Goal: Transaction & Acquisition: Purchase product/service

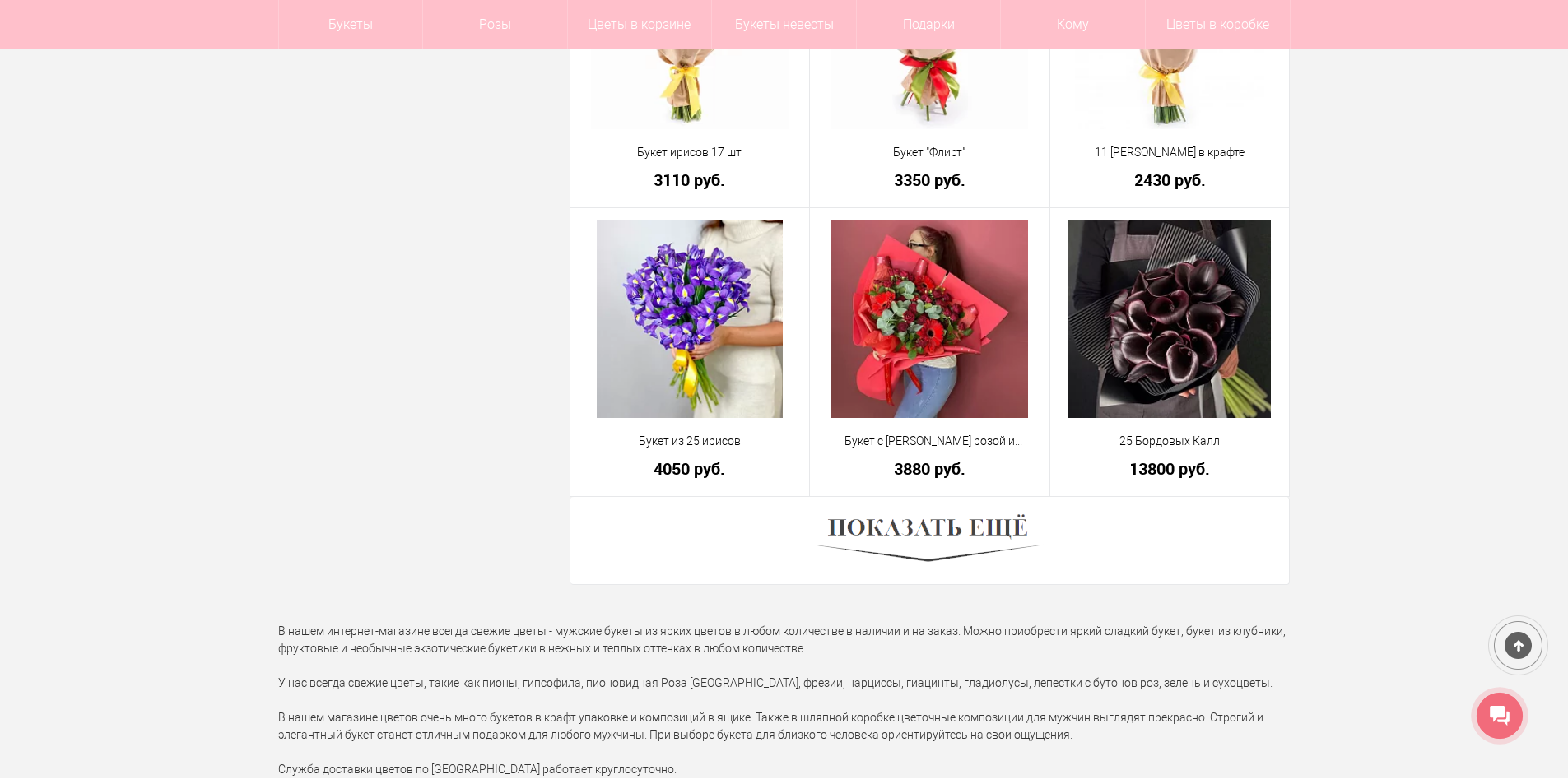
scroll to position [4441, 0]
click at [968, 528] on img at bounding box center [929, 539] width 229 height 62
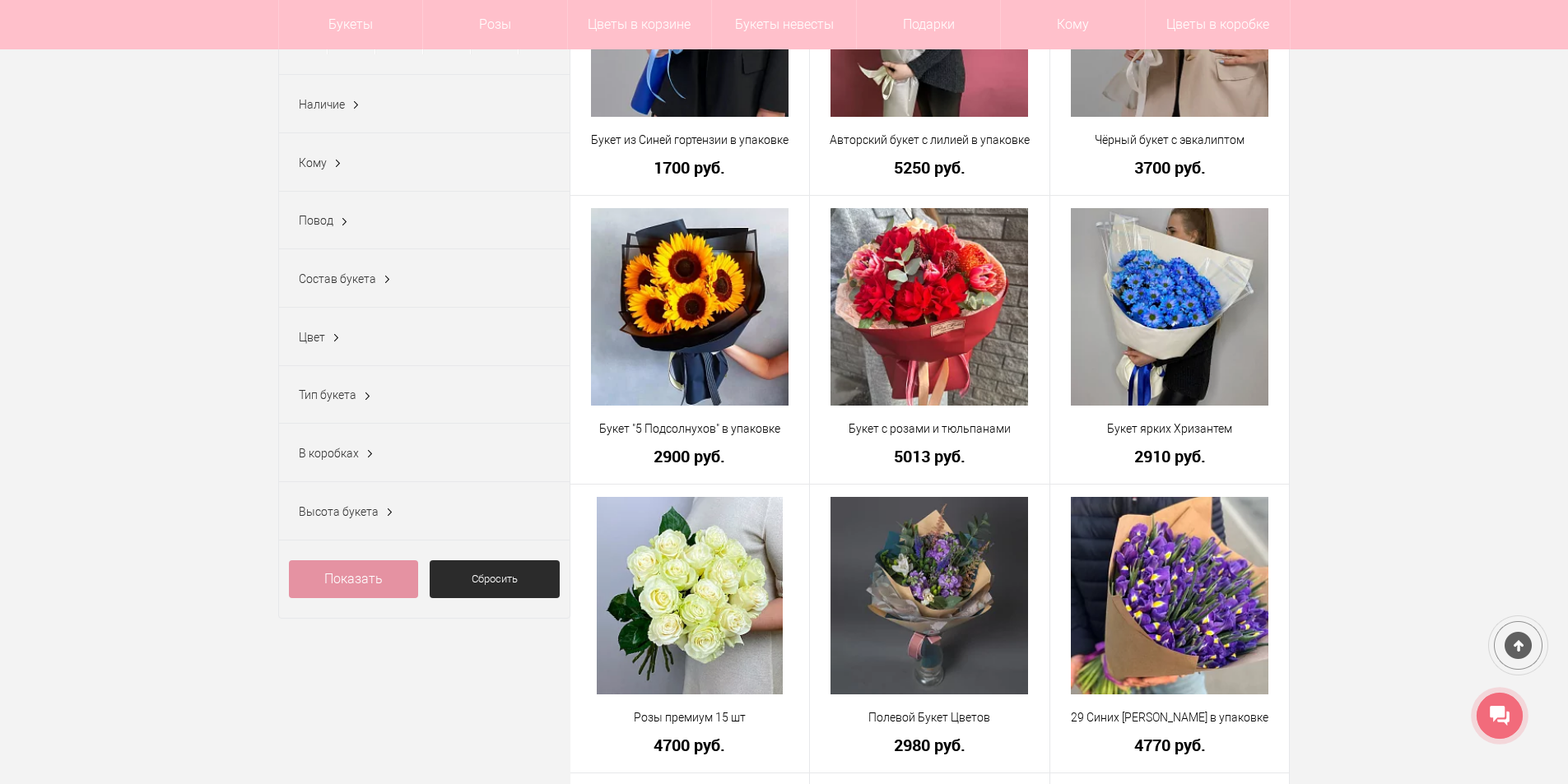
scroll to position [494, 0]
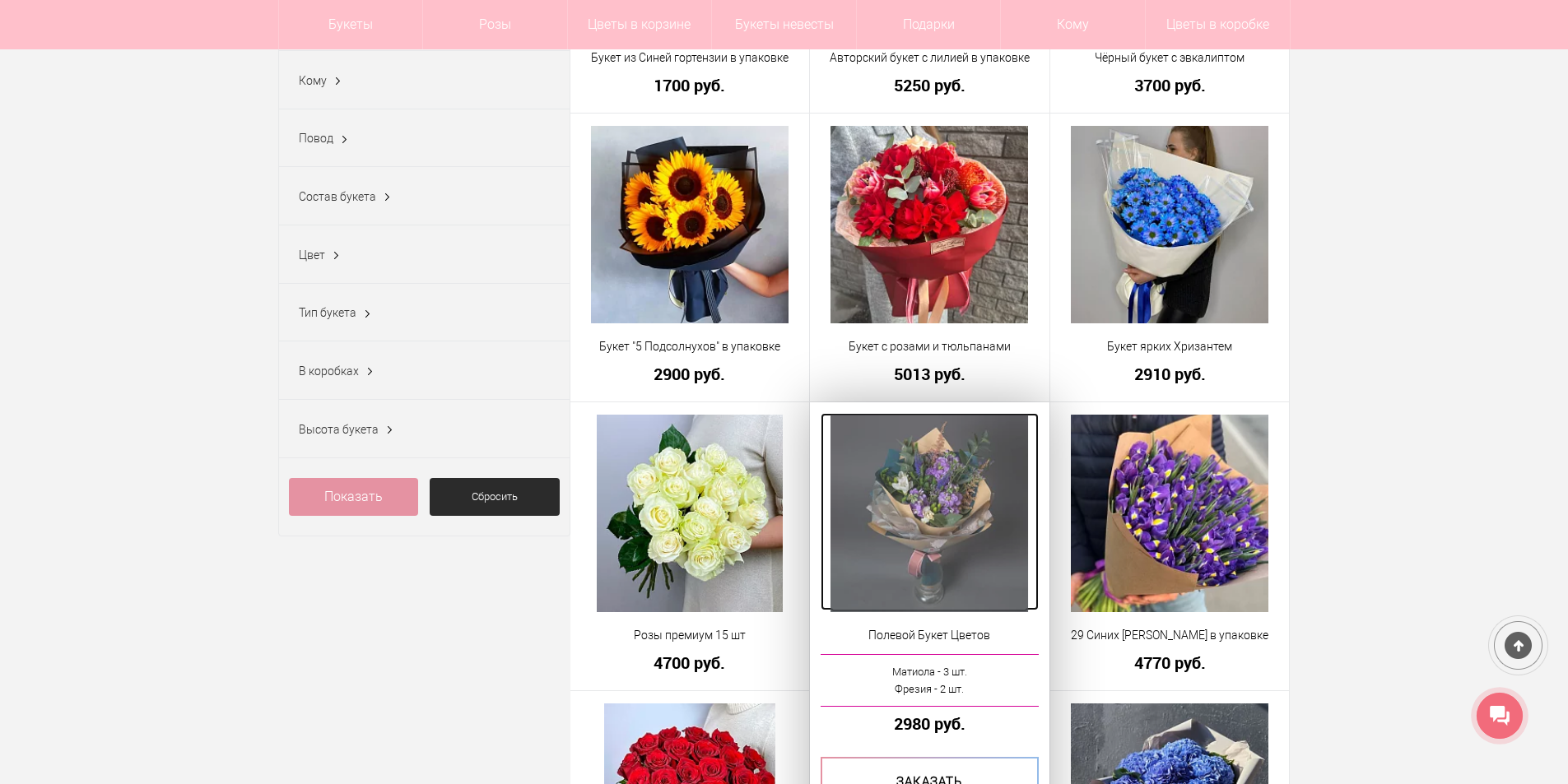
click at [956, 533] on img at bounding box center [929, 512] width 197 height 197
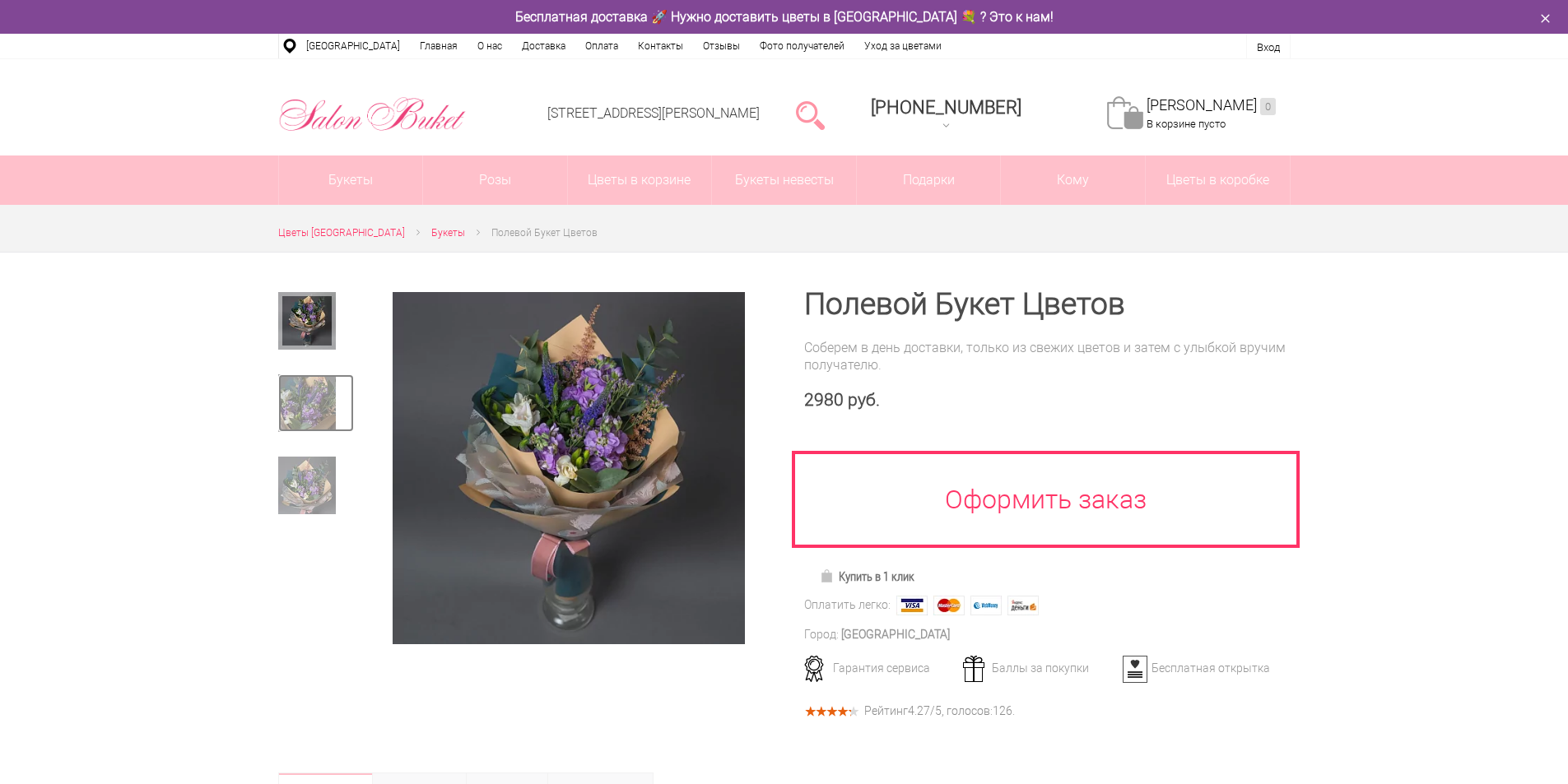
click at [324, 403] on img at bounding box center [307, 403] width 58 height 58
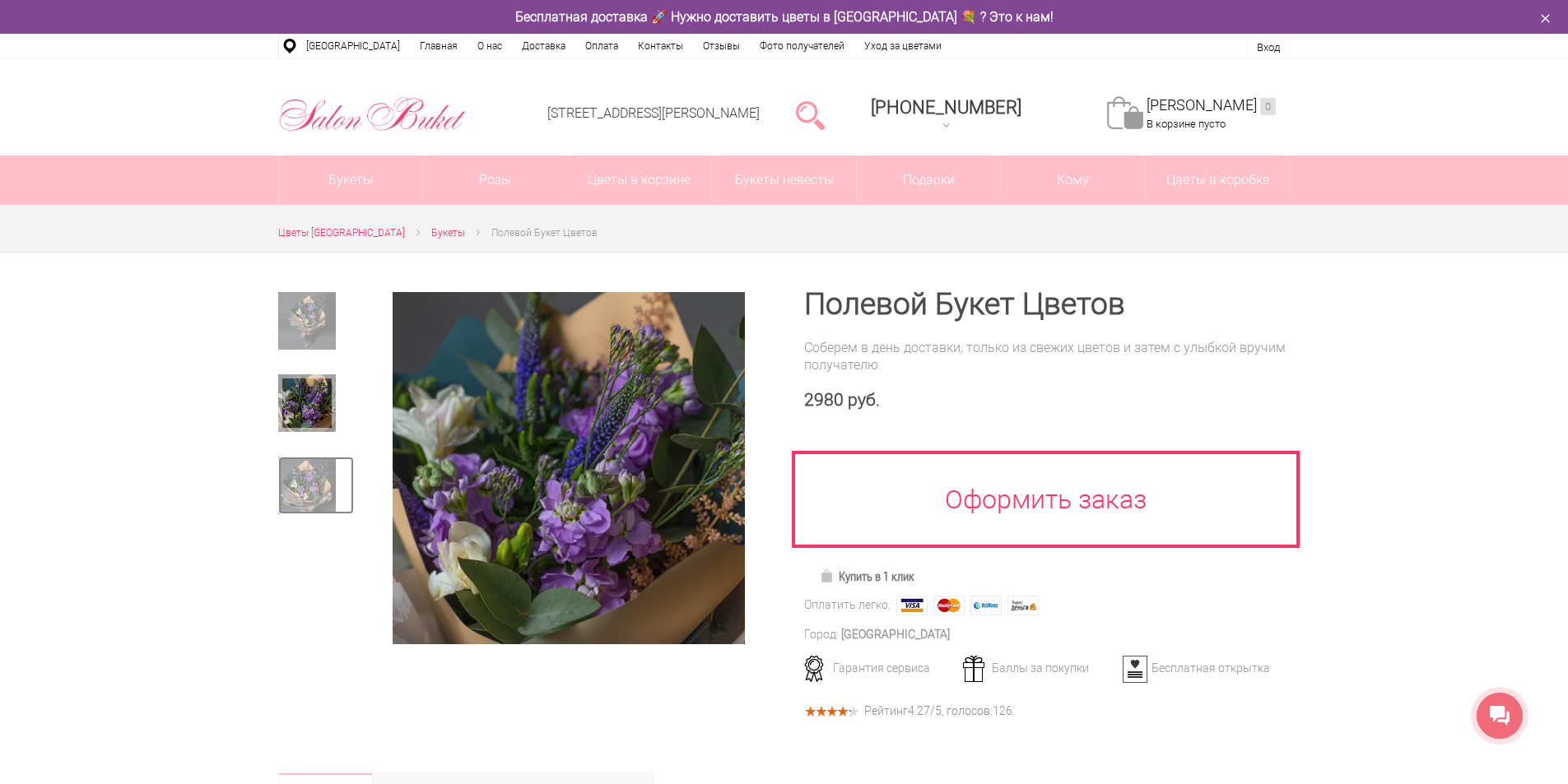
click at [303, 471] on img at bounding box center [307, 485] width 58 height 58
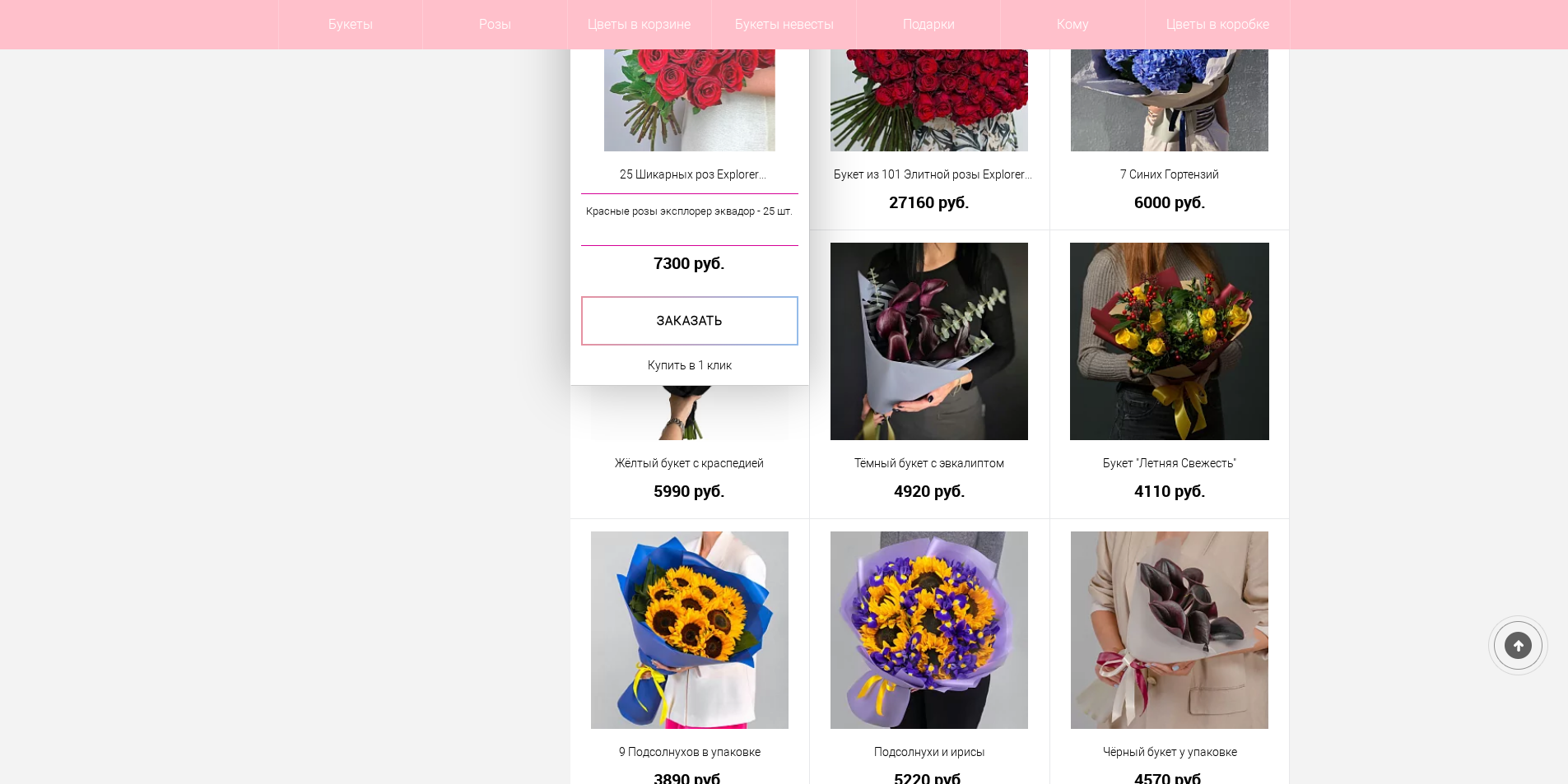
scroll to position [1283, 0]
